Goal: Navigation & Orientation: Find specific page/section

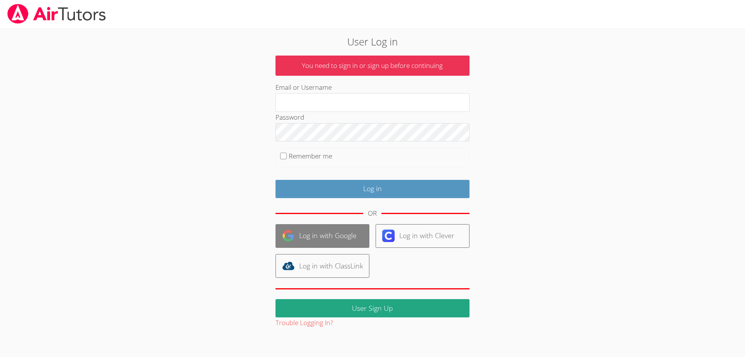
click at [340, 228] on link "Log in with Google" at bounding box center [322, 236] width 94 height 24
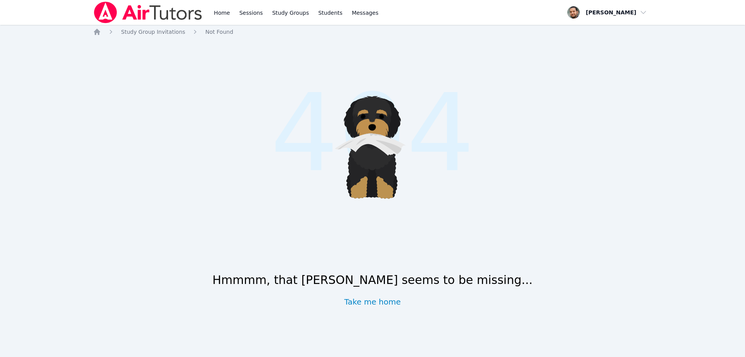
click at [389, 159] on icon ".cls-1 { fill: #1c1c1e; } .cls-1, .cls-10, .cls-11, .cls-2, .cls-3, .cls-4, .cl…" at bounding box center [372, 142] width 161 height 161
click at [181, 17] on img at bounding box center [148, 13] width 110 height 22
